Goal: Check status: Check status

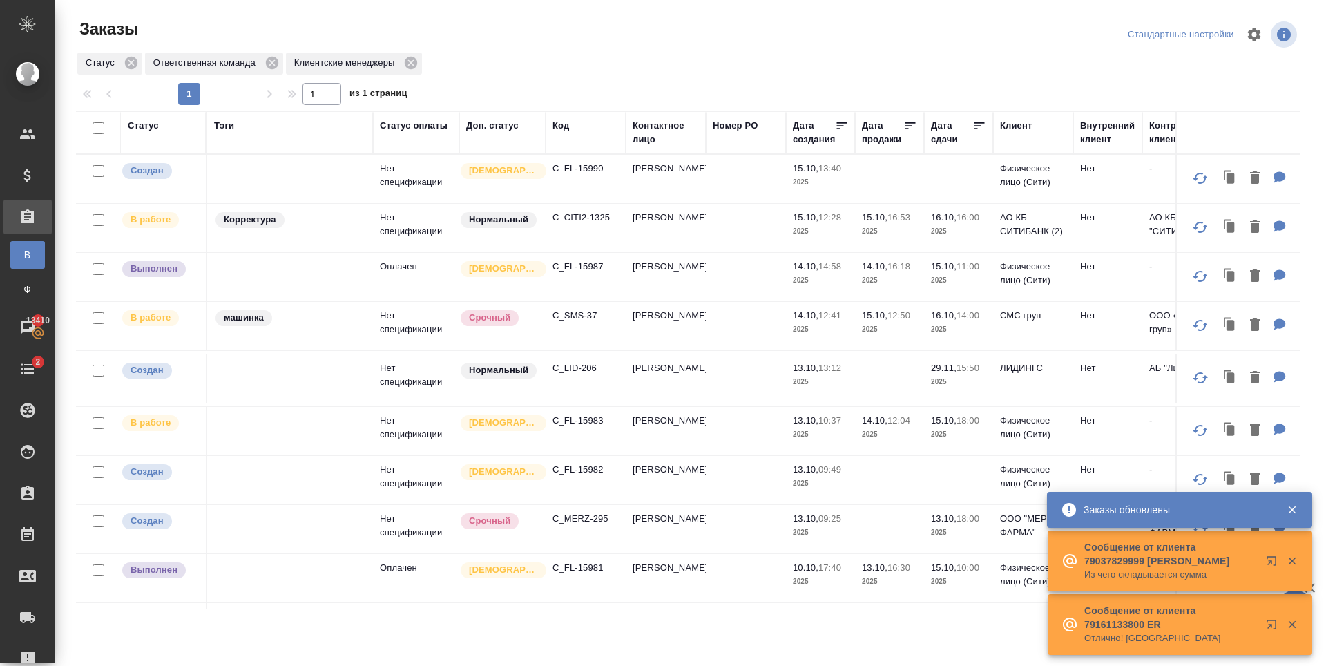
click at [589, 422] on p "C_FL-15983" at bounding box center [586, 421] width 66 height 14
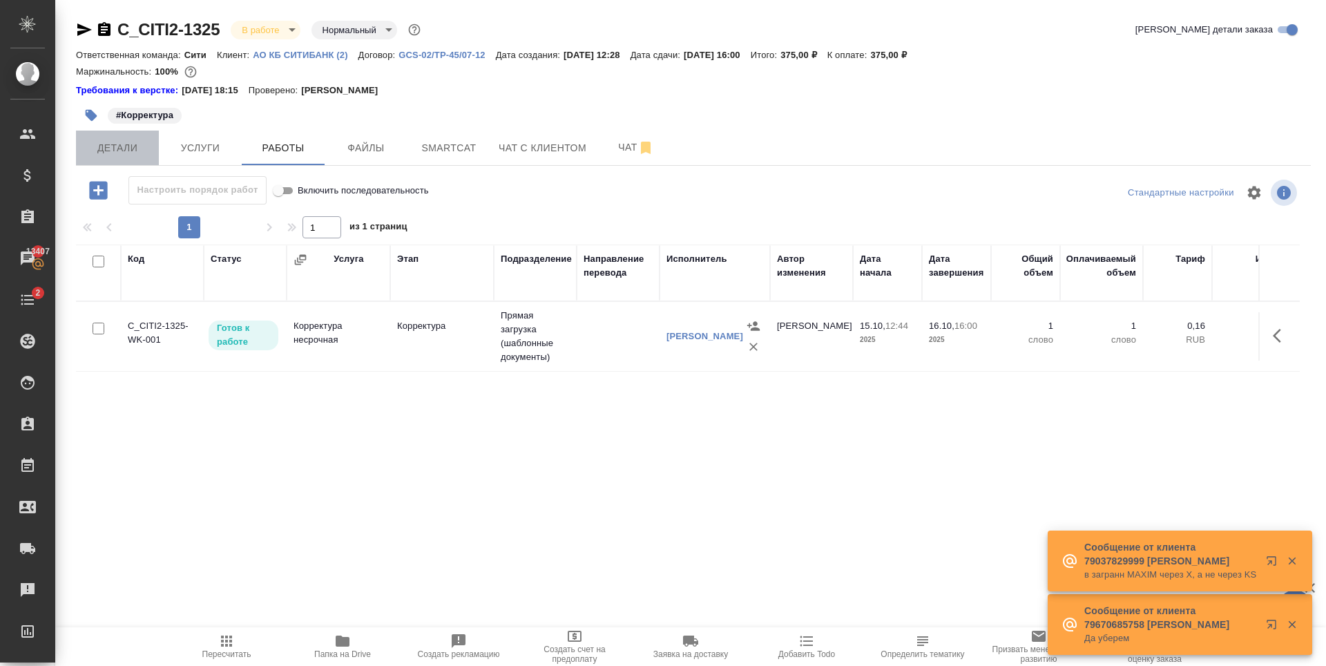
click at [125, 148] on span "Детали" at bounding box center [117, 148] width 66 height 17
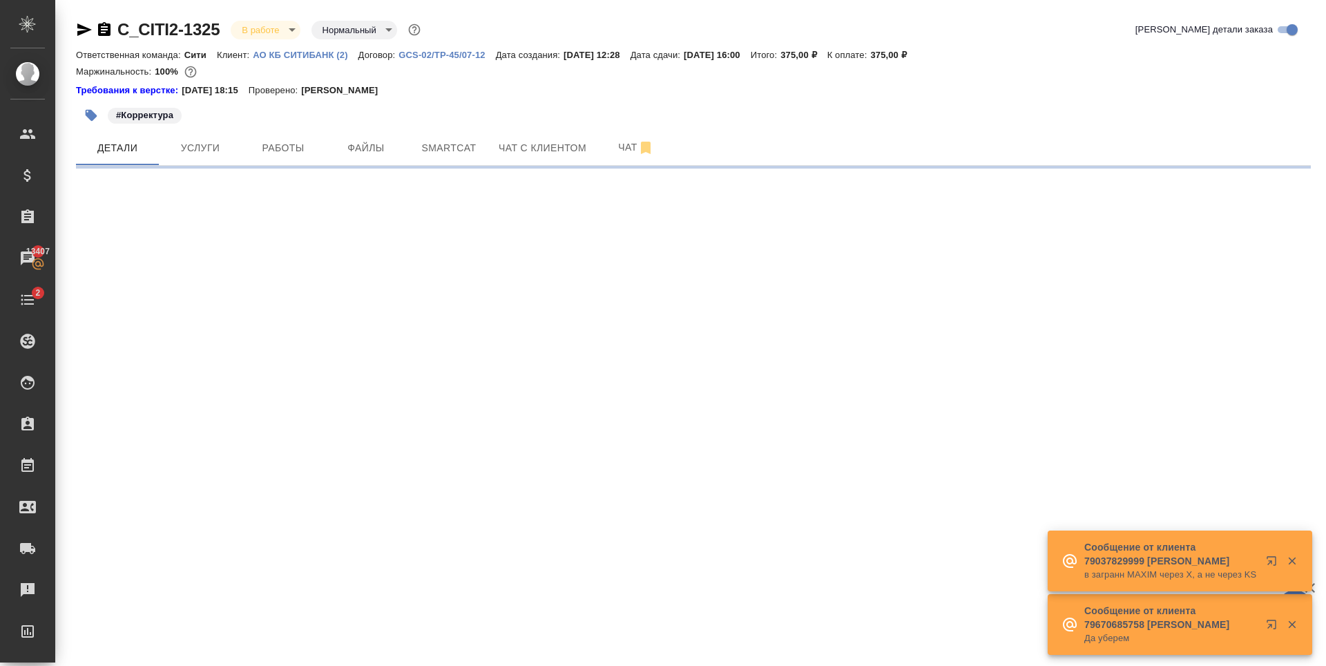
select select "RU"
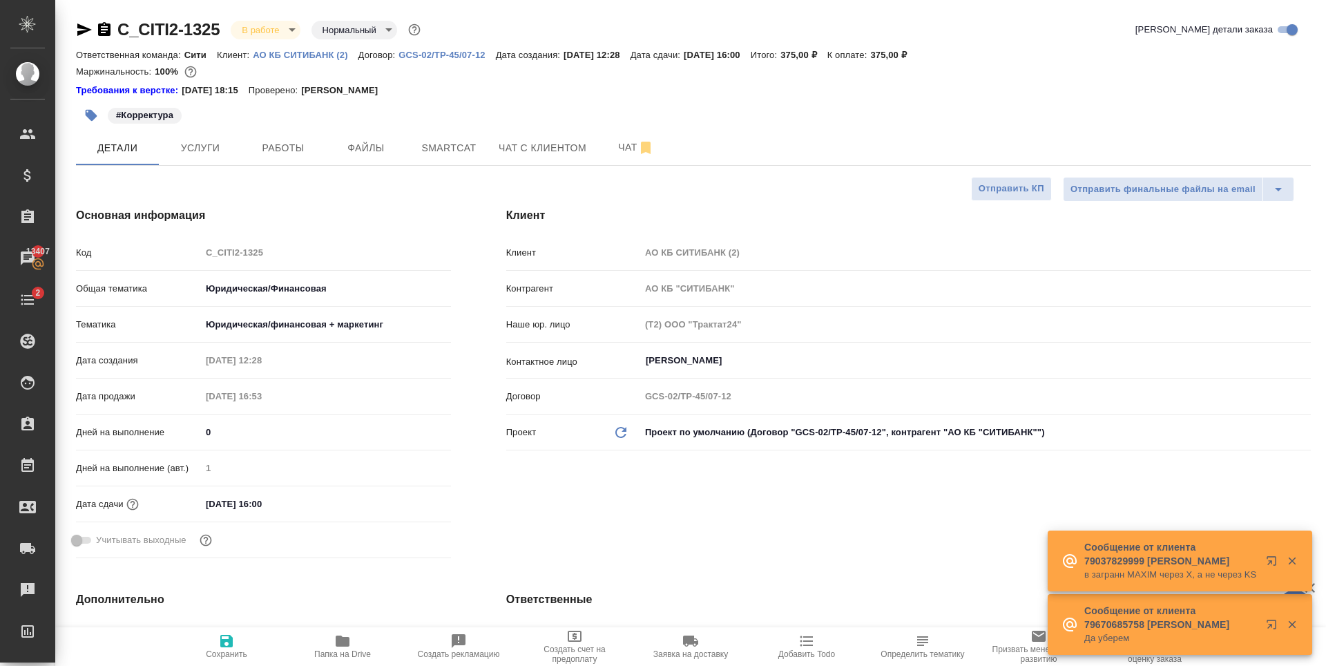
type textarea "x"
type input "Газизов Ринат"
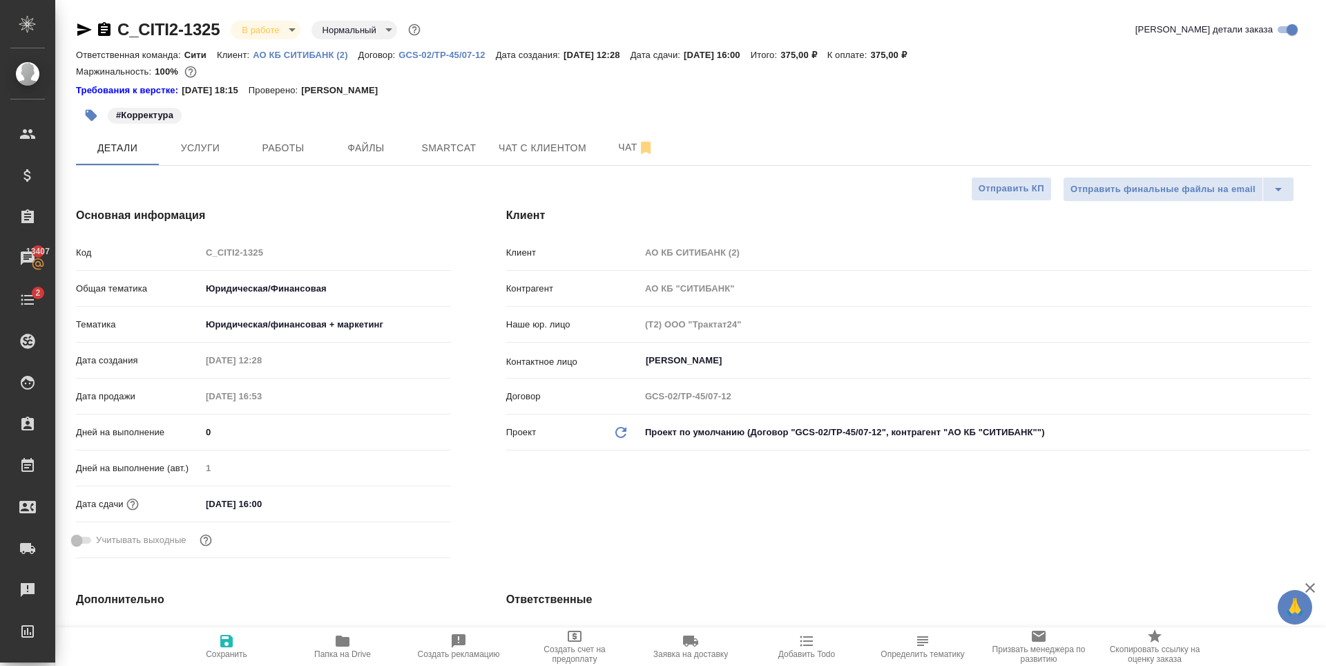
type textarea "x"
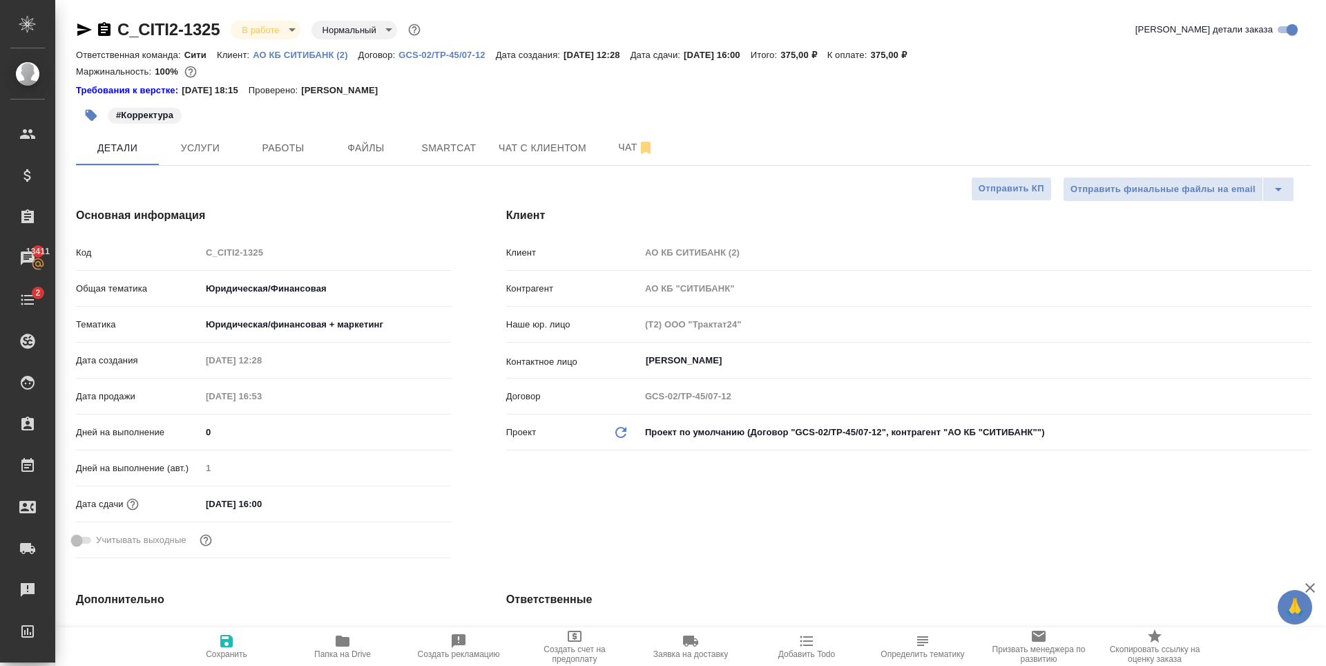
type textarea "x"
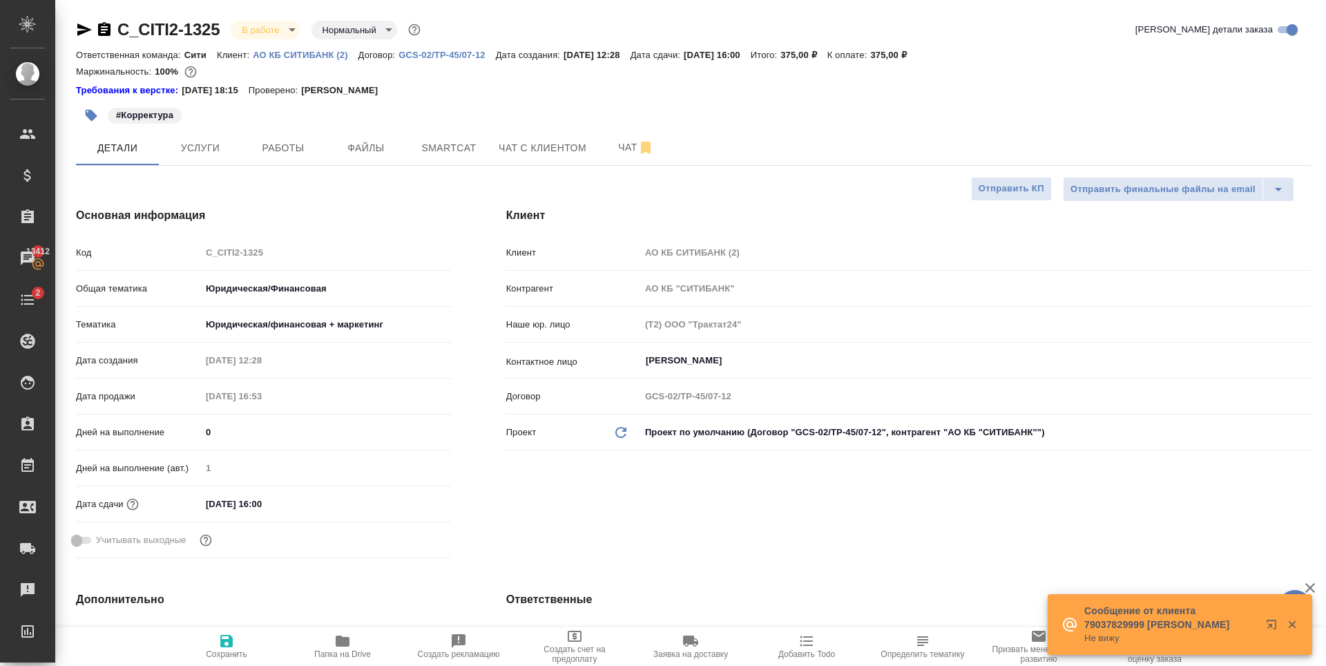
type textarea "x"
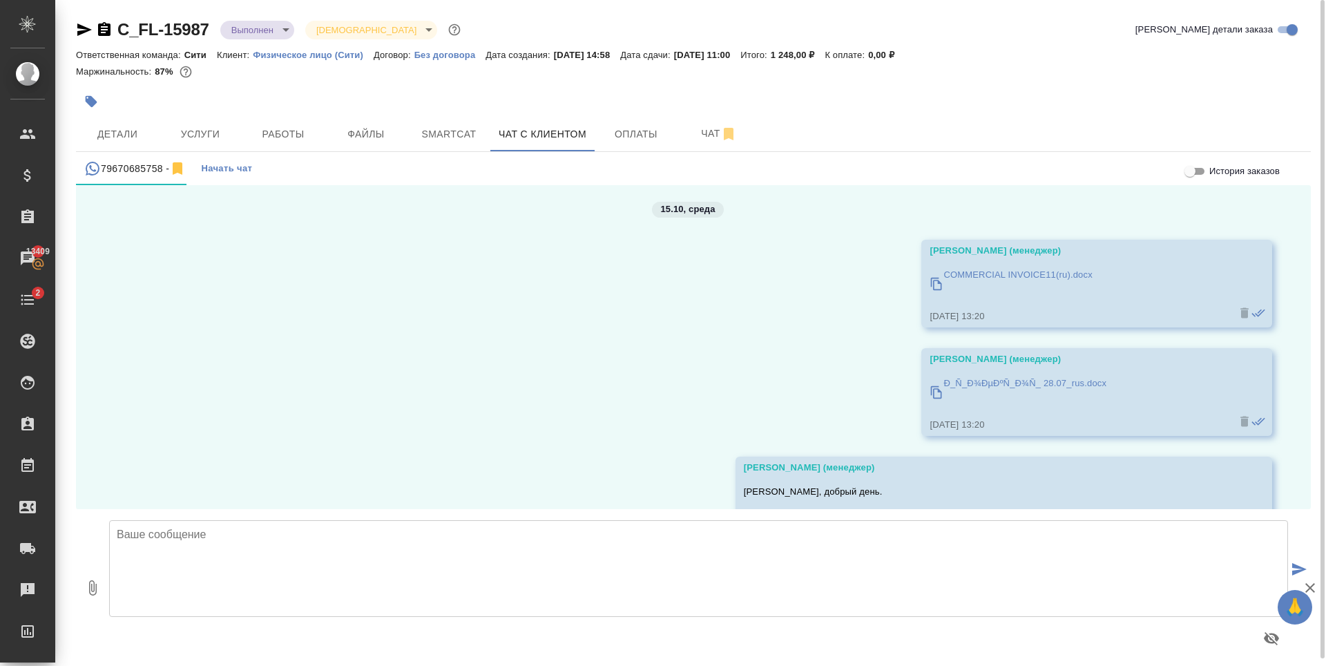
scroll to position [6847, 0]
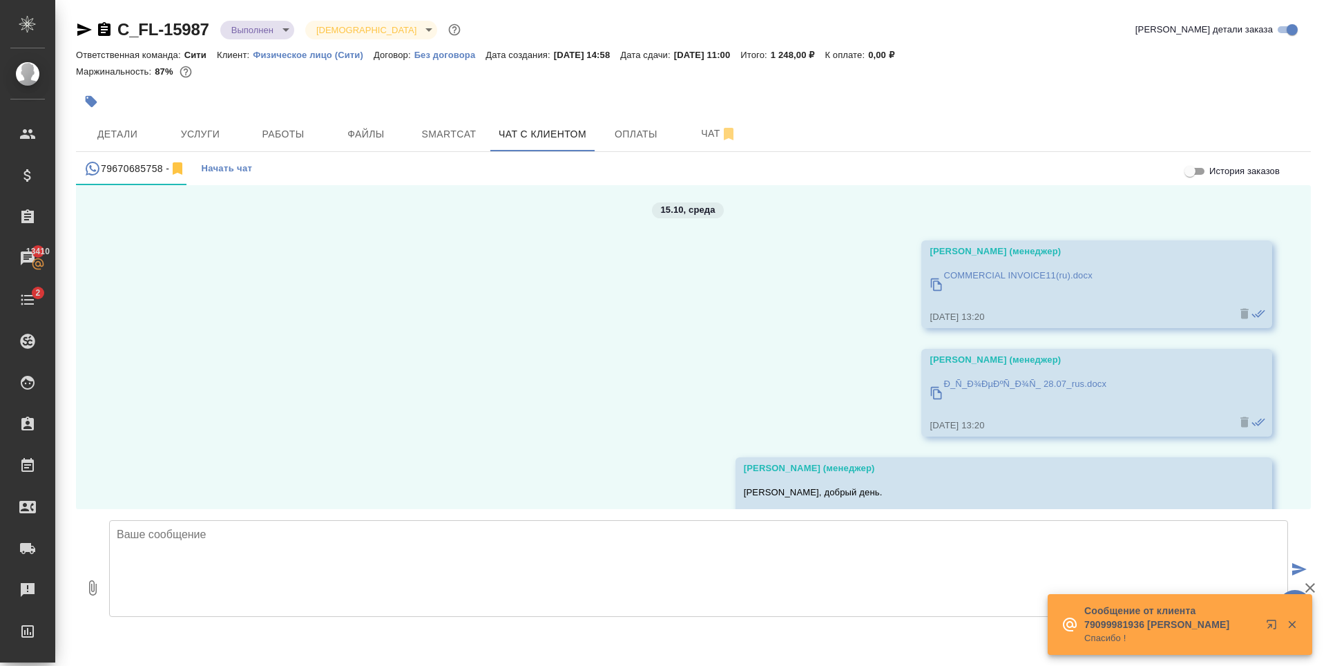
click at [947, 270] on p "COMMERCIAL INVOICE11(ru).docx" at bounding box center [1017, 276] width 149 height 14
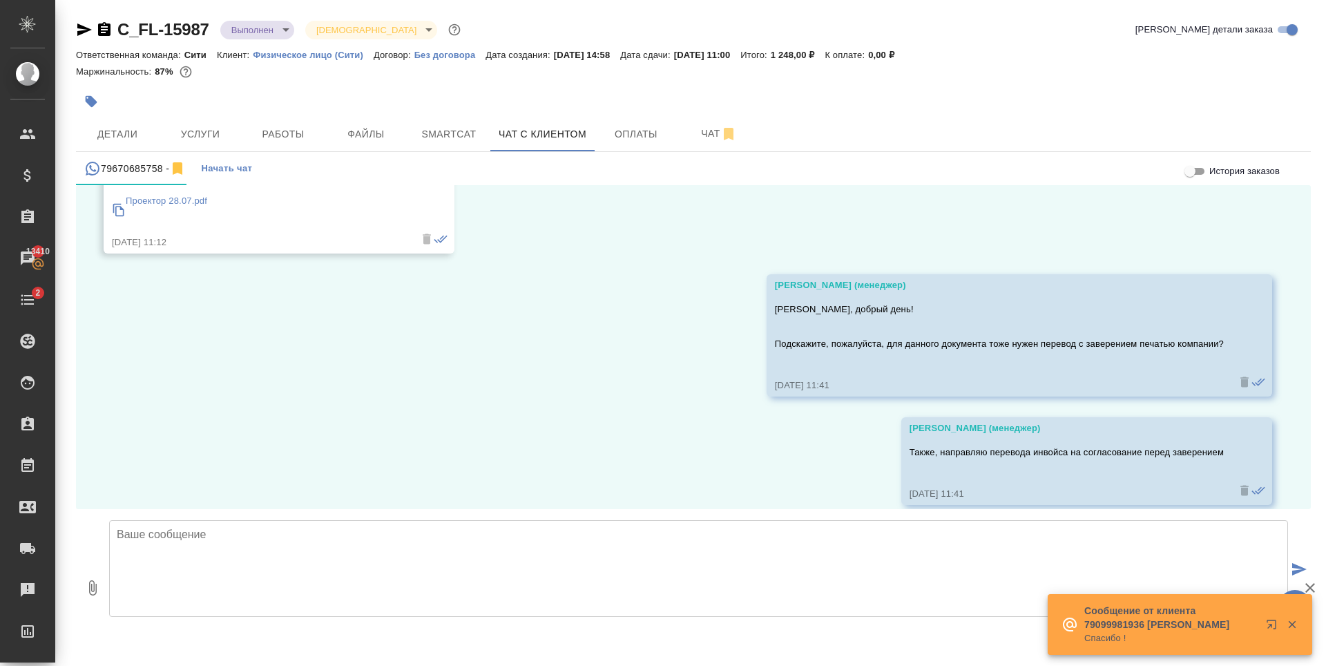
scroll to position [4913, 0]
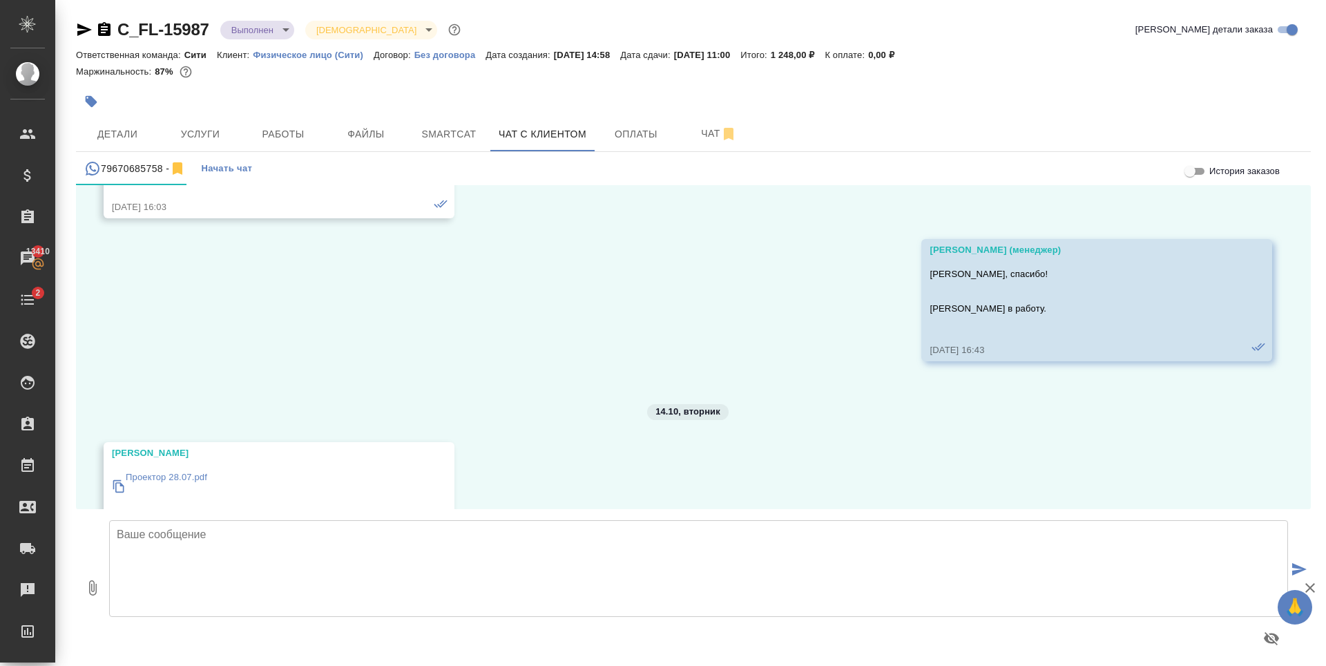
click at [182, 479] on p "Проектор 28.07.pdf" at bounding box center [167, 477] width 82 height 14
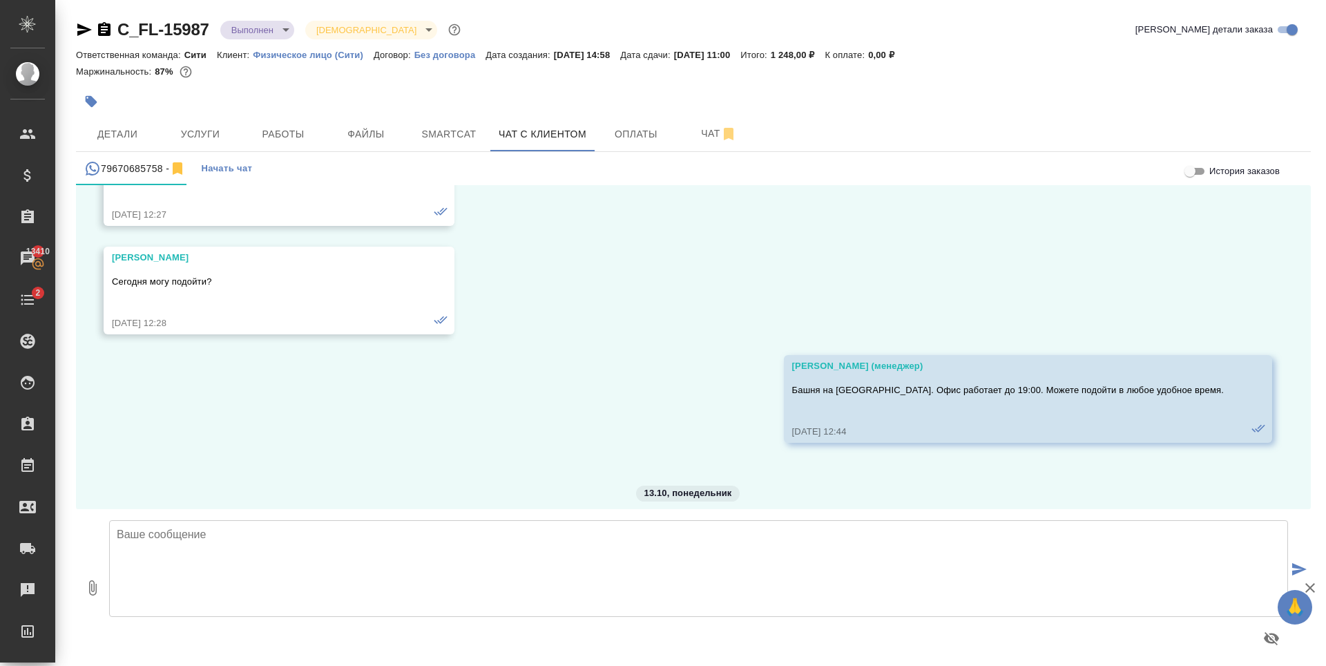
scroll to position [4222, 0]
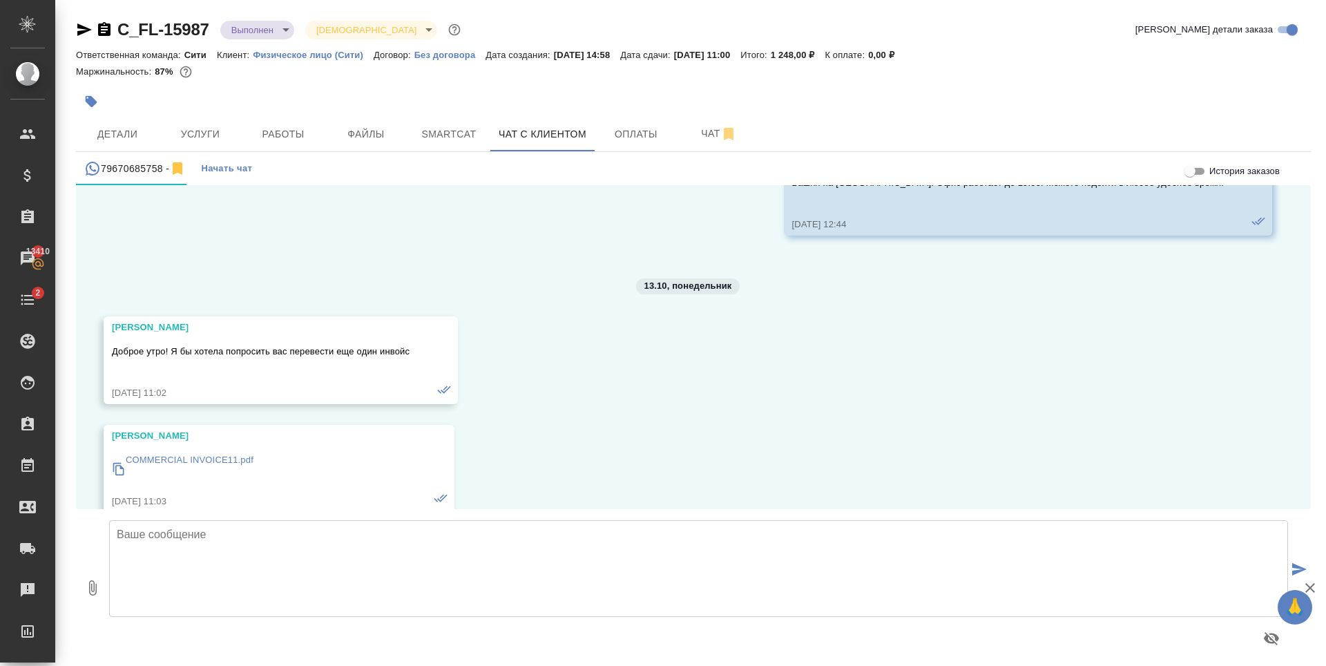
click at [187, 461] on p "COMMERCIAL INVOICE11.pdf" at bounding box center [190, 460] width 128 height 14
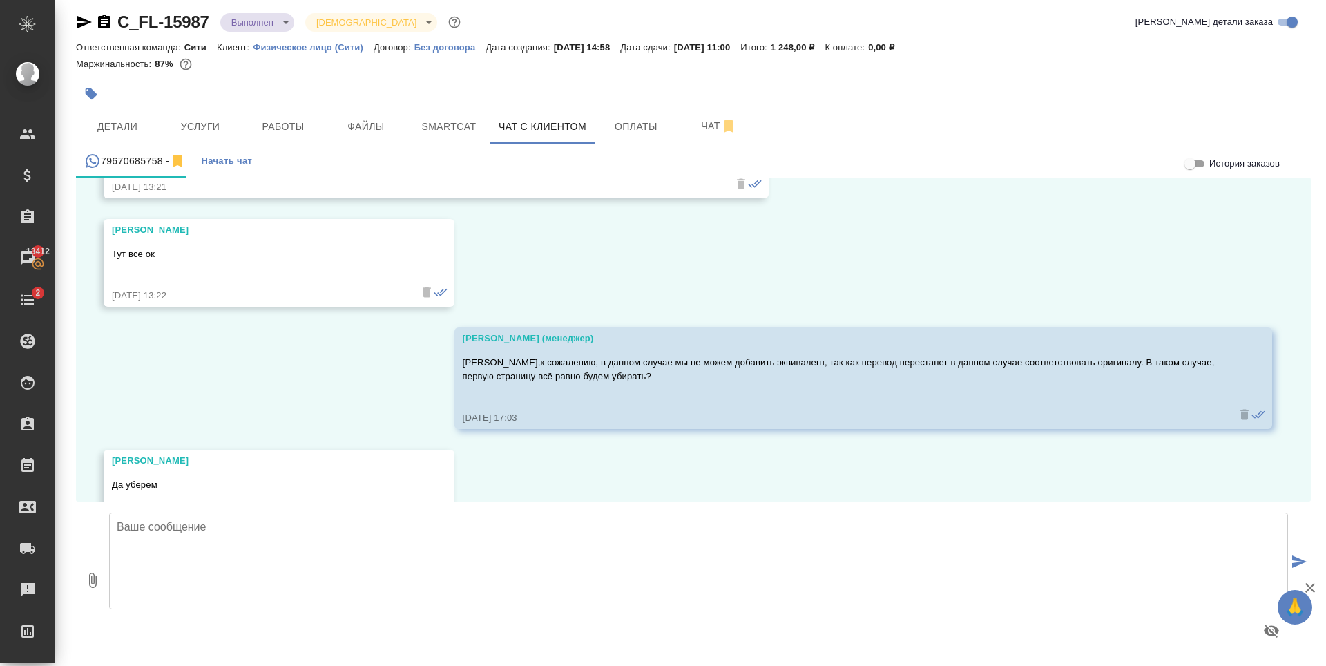
scroll to position [7399, 0]
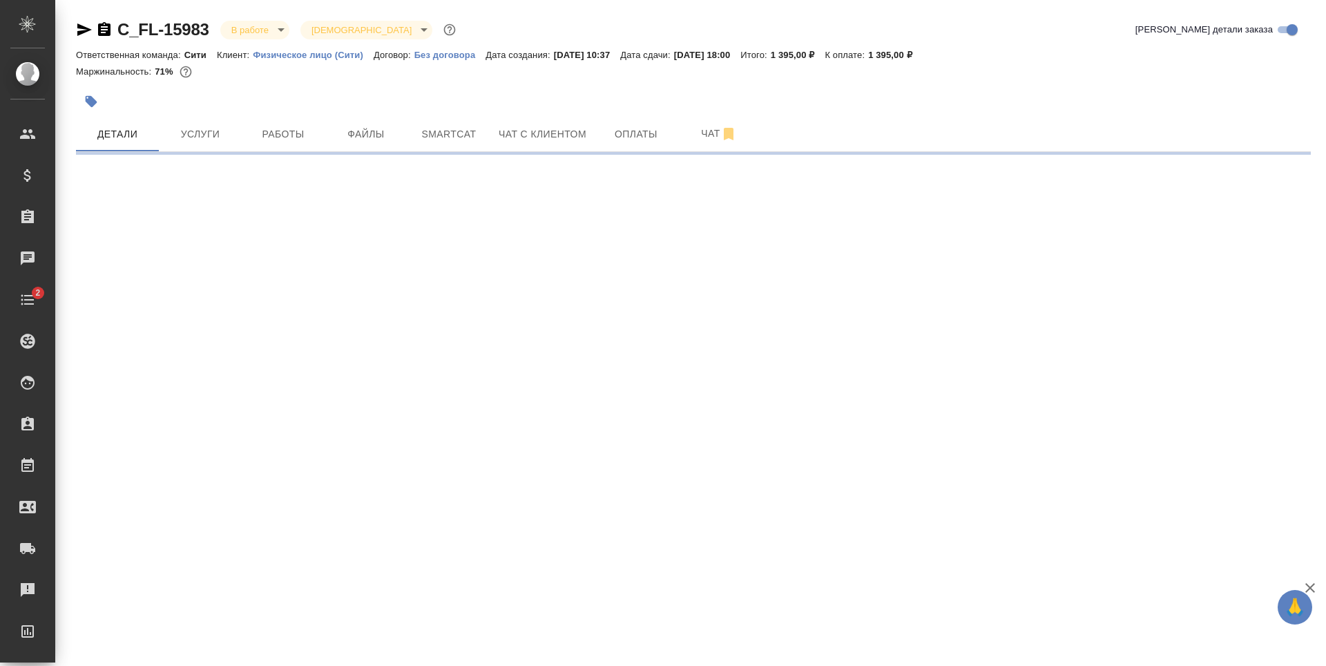
select select "RU"
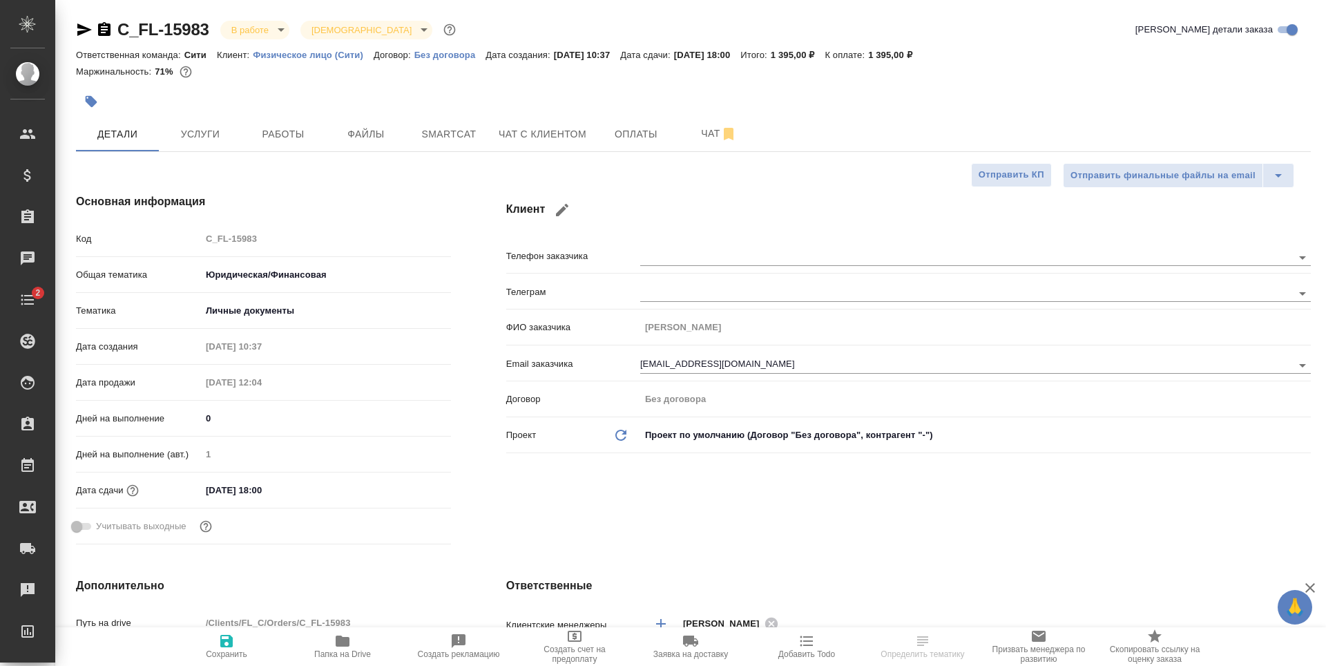
type textarea "x"
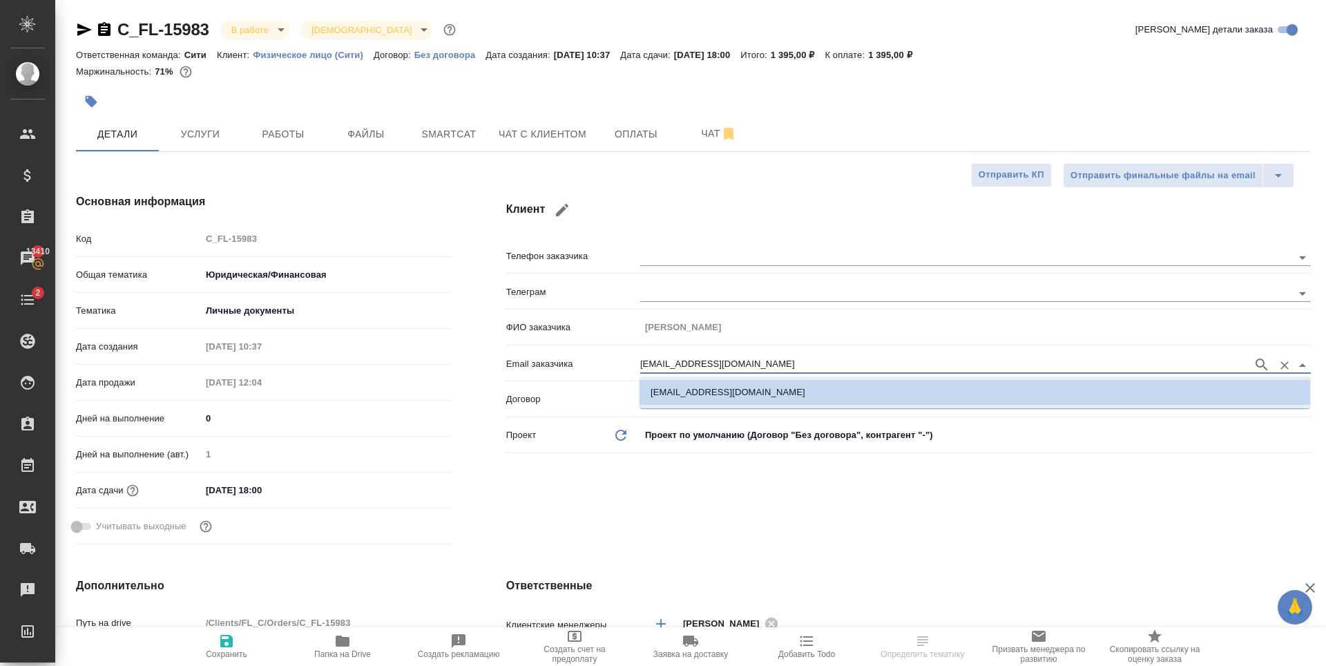
click at [695, 358] on input "ibogdanova@nfgroup.ru" at bounding box center [943, 364] width 606 height 17
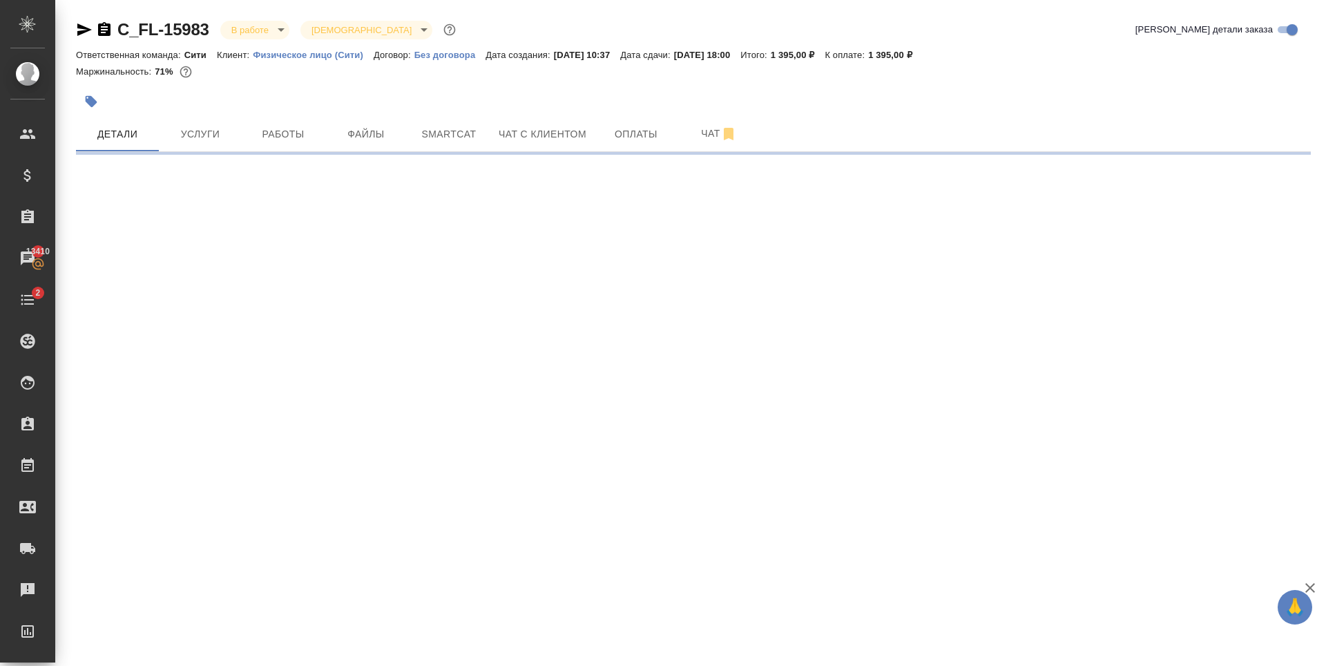
select select "RU"
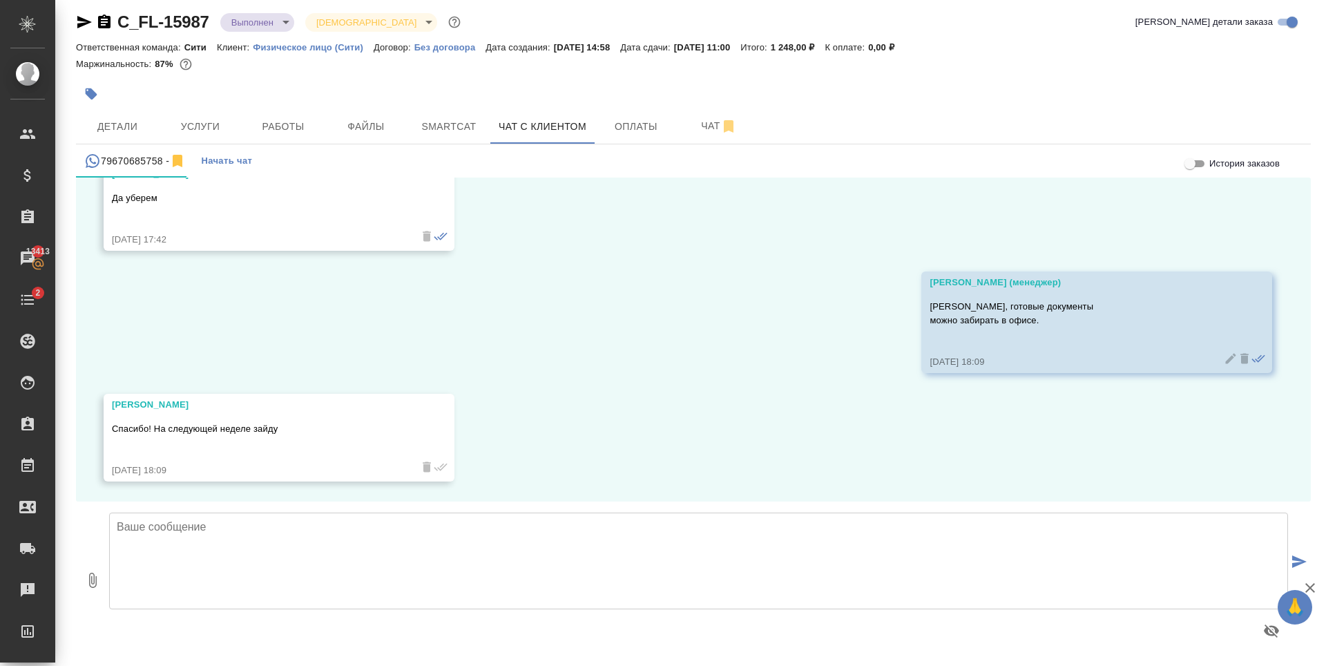
scroll to position [7630, 0]
